Goal: Find specific page/section: Find specific page/section

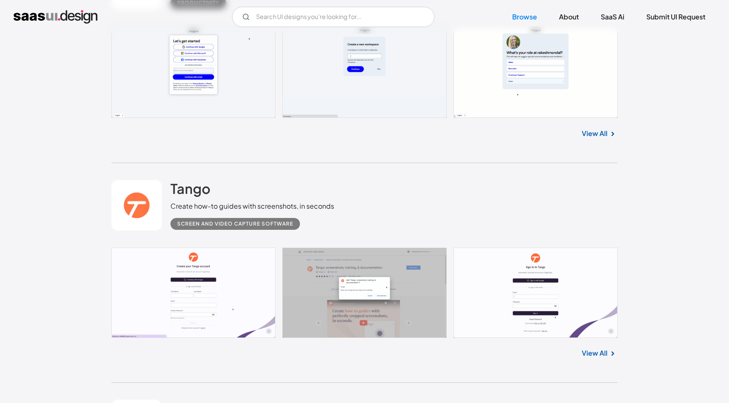
scroll to position [4552, 0]
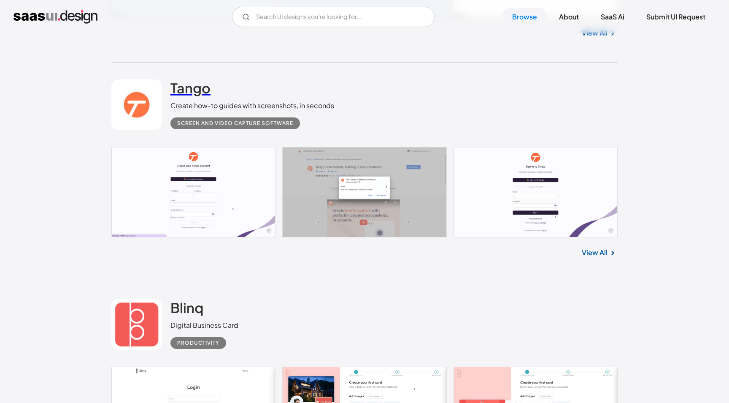
click at [200, 91] on h2 "Tango" at bounding box center [190, 87] width 40 height 17
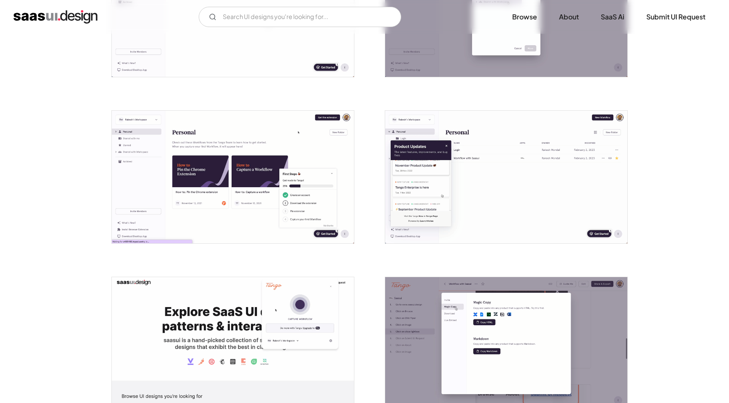
scroll to position [646, 0]
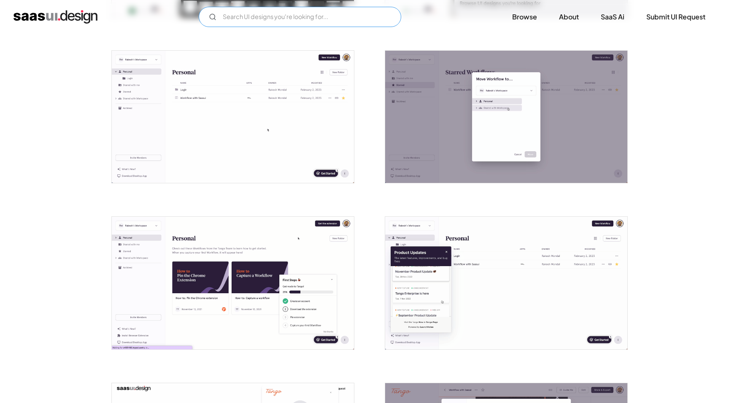
click at [275, 19] on input "Email Form" at bounding box center [300, 17] width 203 height 20
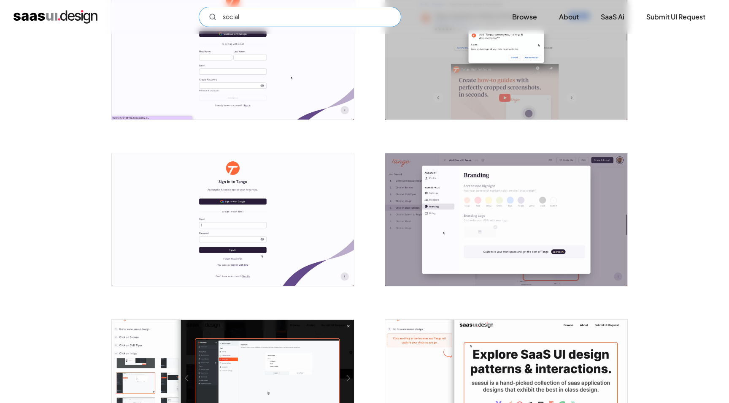
scroll to position [0, 0]
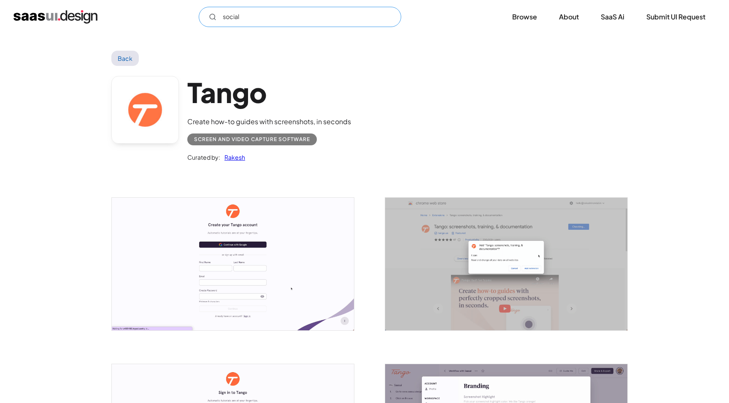
click at [277, 16] on input "social" at bounding box center [300, 17] width 203 height 20
type input "social"
click at [76, 24] on div "social Not found ! Thank you! Your submission has been received! Oops! Somethin…" at bounding box center [365, 17] width 702 height 20
click at [78, 20] on img "home" at bounding box center [56, 17] width 84 height 14
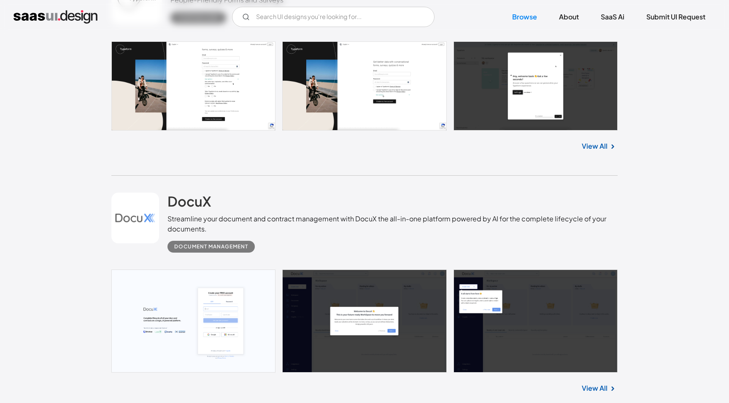
scroll to position [2632, 0]
